Goal: Information Seeking & Learning: Learn about a topic

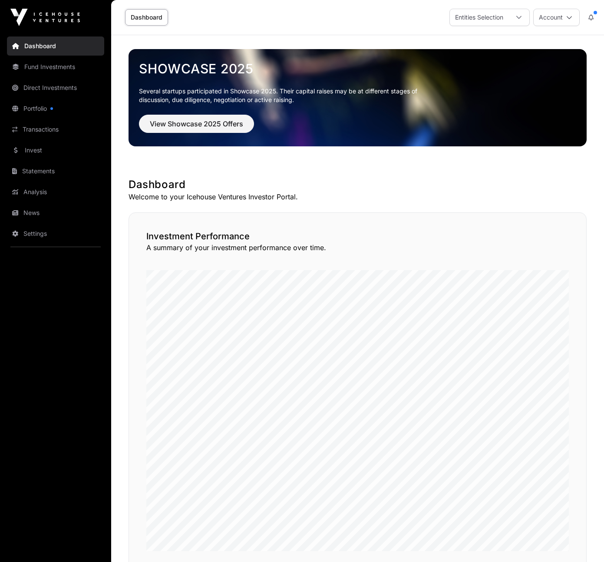
click at [45, 69] on link "Fund Investments" at bounding box center [55, 66] width 97 height 19
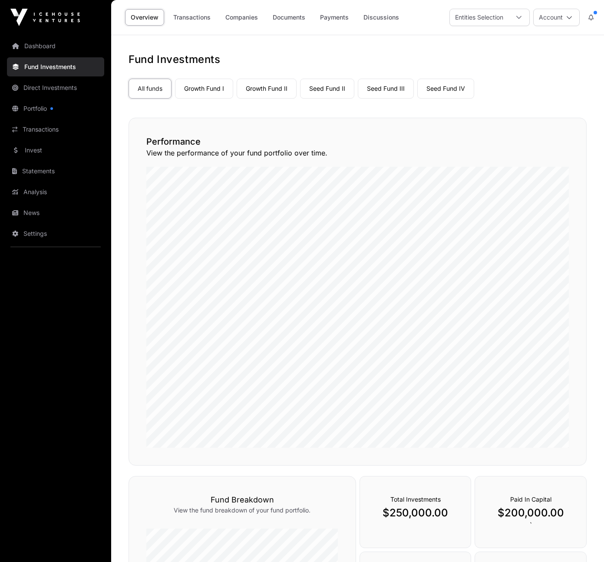
click at [461, 95] on link "Seed Fund IV" at bounding box center [446, 89] width 57 height 20
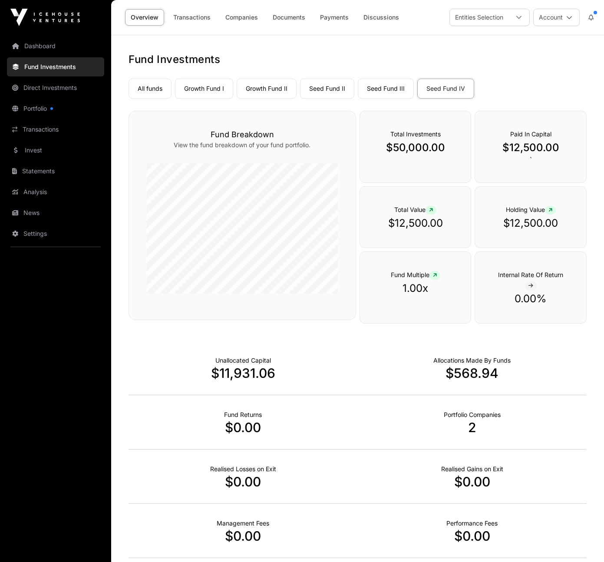
click at [323, 93] on link "Seed Fund II" at bounding box center [327, 89] width 54 height 20
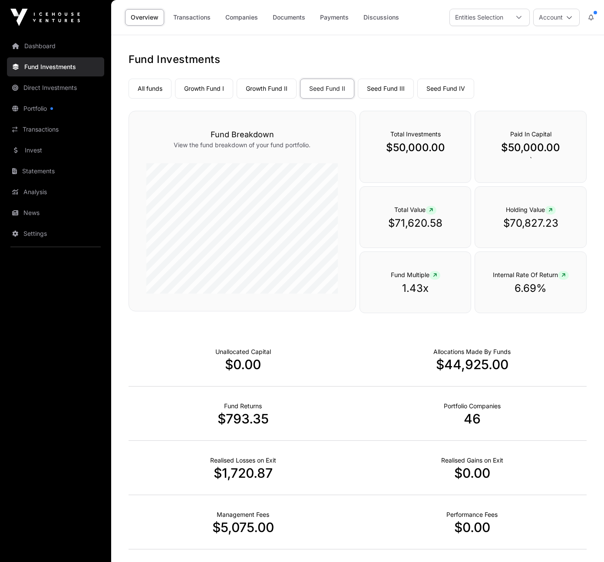
click at [389, 92] on link "Seed Fund III" at bounding box center [386, 89] width 56 height 20
click at [446, 88] on link "Seed Fund IV" at bounding box center [446, 89] width 57 height 20
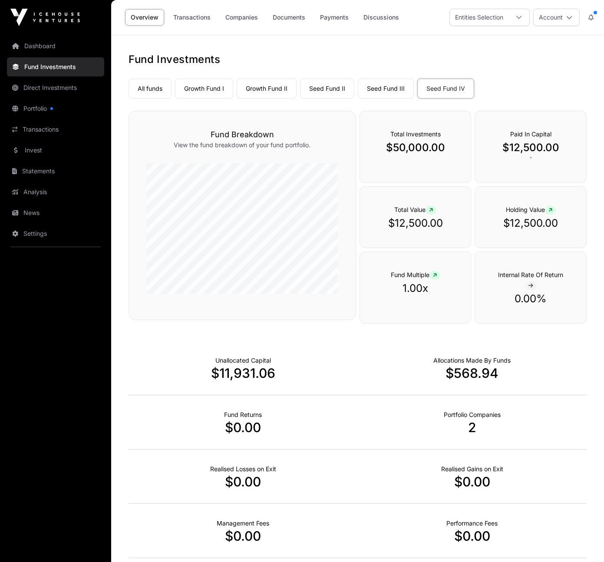
click at [375, 89] on link "Seed Fund III" at bounding box center [386, 89] width 56 height 20
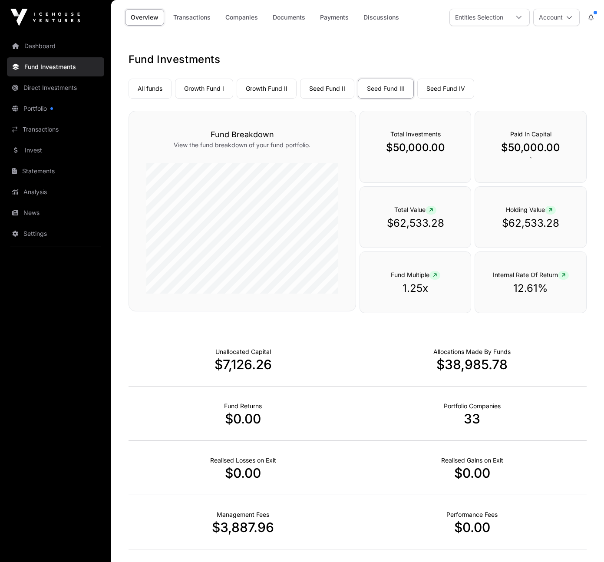
click at [206, 86] on link "Growth Fund I" at bounding box center [204, 89] width 58 height 20
click at [265, 88] on link "Growth Fund II" at bounding box center [267, 89] width 60 height 20
click at [214, 89] on link "Growth Fund I" at bounding box center [204, 89] width 58 height 20
